Goal: Task Accomplishment & Management: Manage account settings

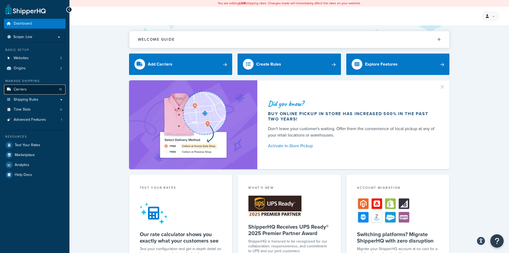
click at [39, 89] on link "Carriers 15" at bounding box center [35, 90] width 62 height 10
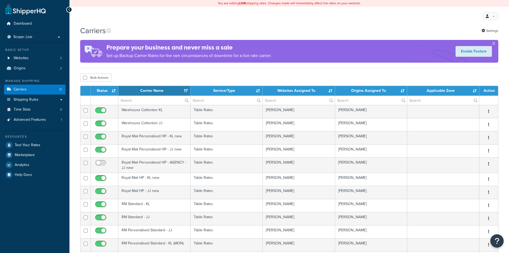
select select "15"
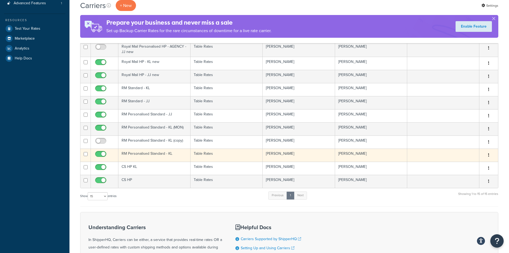
scroll to position [107, 0]
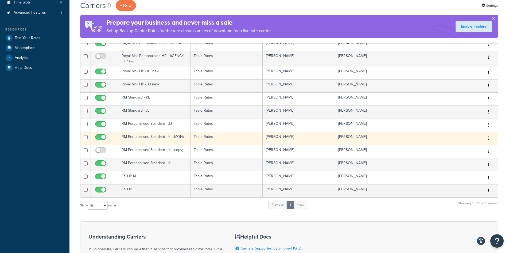
click at [233, 141] on td "Table Rates" at bounding box center [227, 138] width 72 height 13
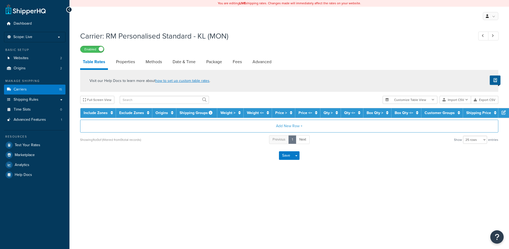
select select "25"
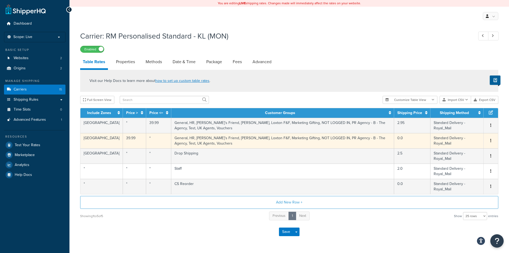
click at [232, 143] on td "General, HR, [PERSON_NAME]'s Friend, [PERSON_NAME], Loxton F&F, Marketing Gifti…" at bounding box center [282, 140] width 223 height 15
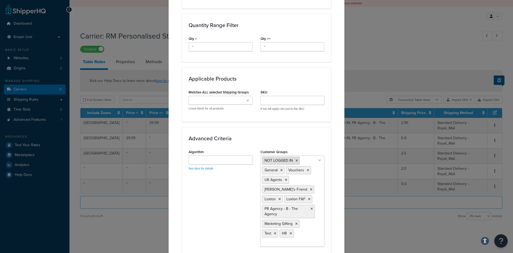
scroll to position [241, 0]
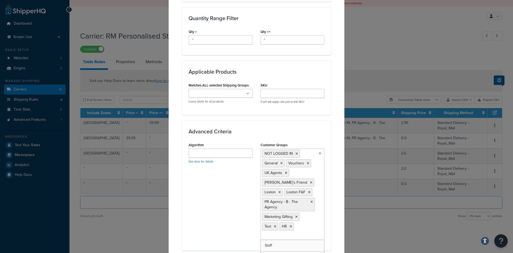
click at [312, 178] on ul "NOT LOGGED IN General Vouchers UK Agents [PERSON_NAME]'s Friend [PERSON_NAME] F…" at bounding box center [293, 193] width 64 height 91
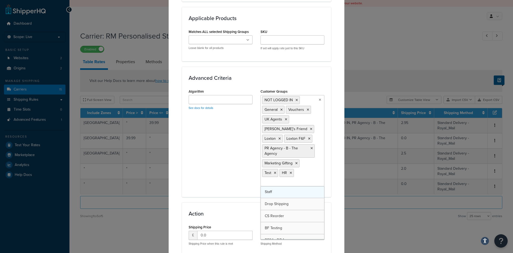
scroll to position [19, 0]
drag, startPoint x: 307, startPoint y: 178, endPoint x: 313, endPoint y: 178, distance: 5.9
click at [307, 178] on ul "NOT LOGGED IN General Vouchers UK Agents Katie's Friend Loxton Loxton F&F PR Ag…" at bounding box center [293, 140] width 64 height 91
click at [366, 76] on div "Update Table Rate Applicable Zones See examples and learn more about how includ…" at bounding box center [256, 126] width 513 height 253
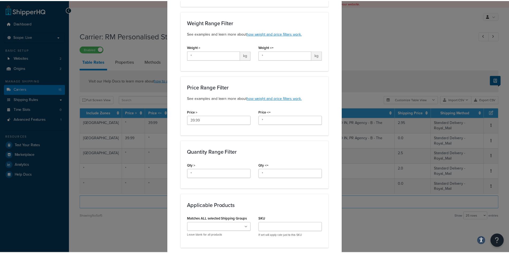
scroll to position [0, 0]
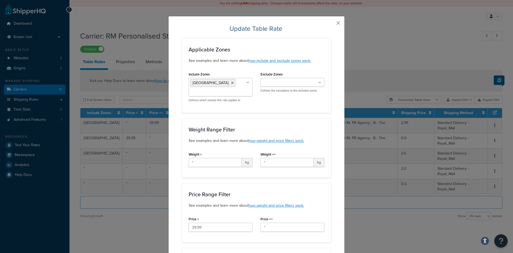
click at [331, 24] on button "button" at bounding box center [330, 24] width 1 height 1
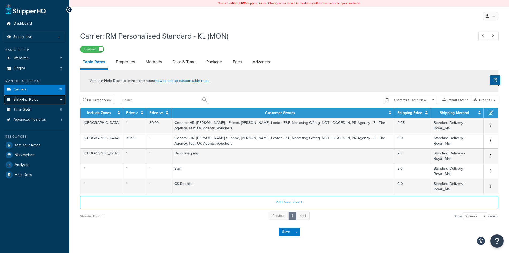
click at [38, 102] on link "Shipping Rules" at bounding box center [35, 100] width 62 height 10
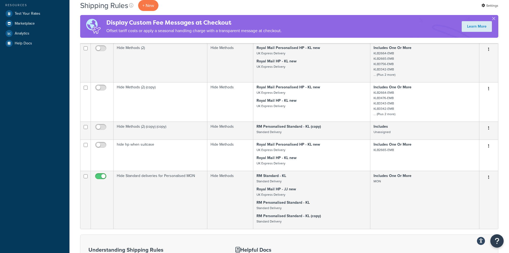
scroll to position [187, 0]
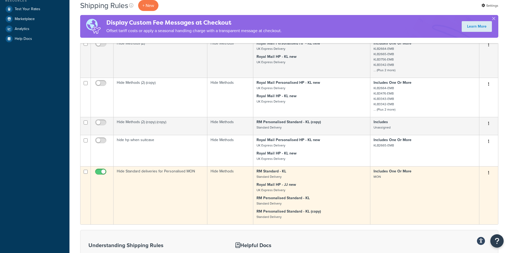
click at [335, 192] on p "Royal Mail HP - JJ new UK Express Delivery" at bounding box center [312, 187] width 110 height 11
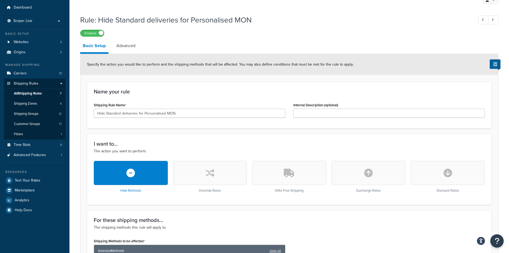
scroll to position [16, 0]
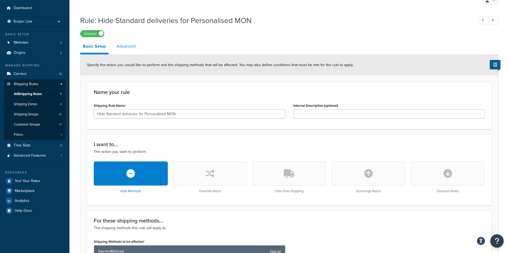
click at [128, 45] on link "Advanced" at bounding box center [126, 46] width 24 height 13
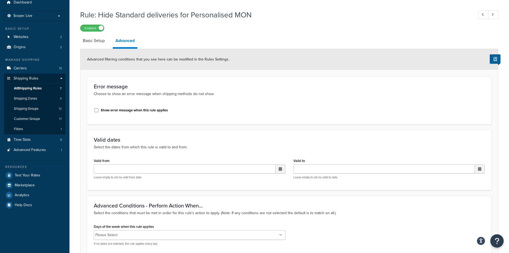
scroll to position [21, 0]
click at [29, 68] on link "Carriers 15" at bounding box center [35, 69] width 62 height 10
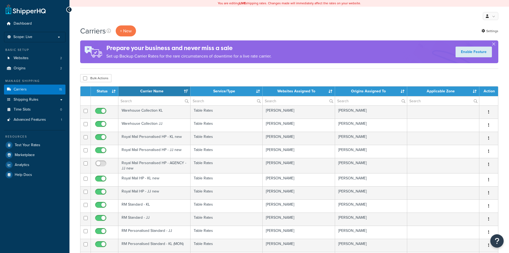
select select "15"
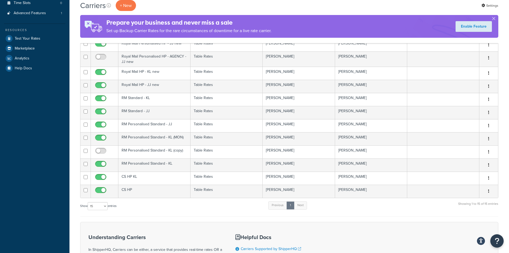
scroll to position [107, 0]
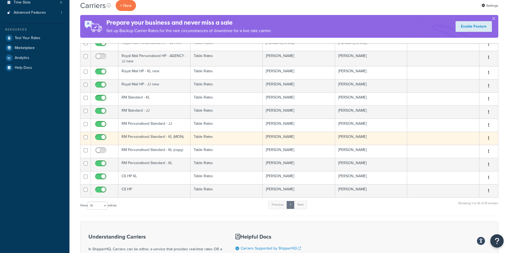
click at [221, 140] on td "Table Rates" at bounding box center [227, 138] width 72 height 13
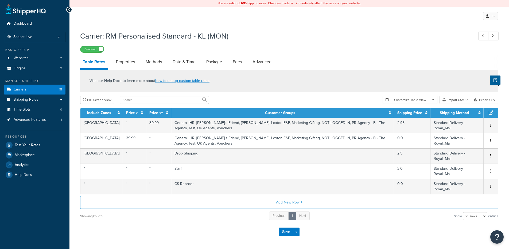
select select "25"
